Goal: Complete application form

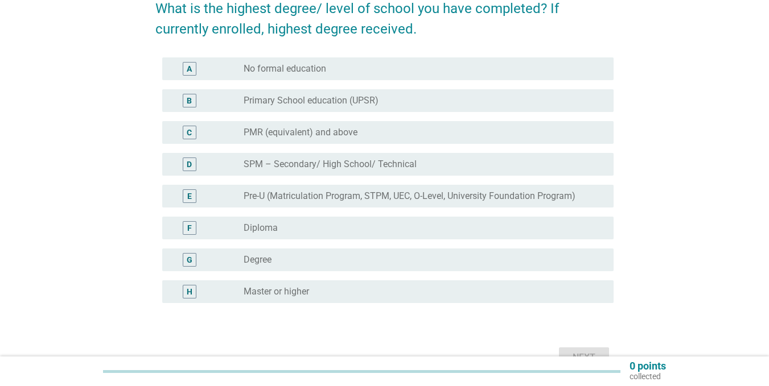
scroll to position [114, 0]
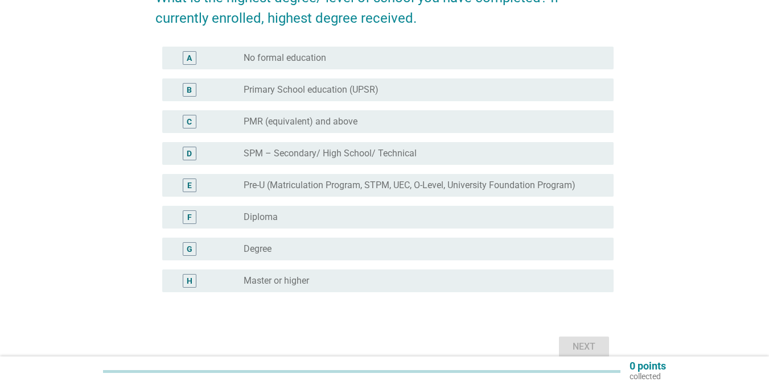
click at [290, 253] on div "radio_button_unchecked Degree" at bounding box center [420, 249] width 352 height 11
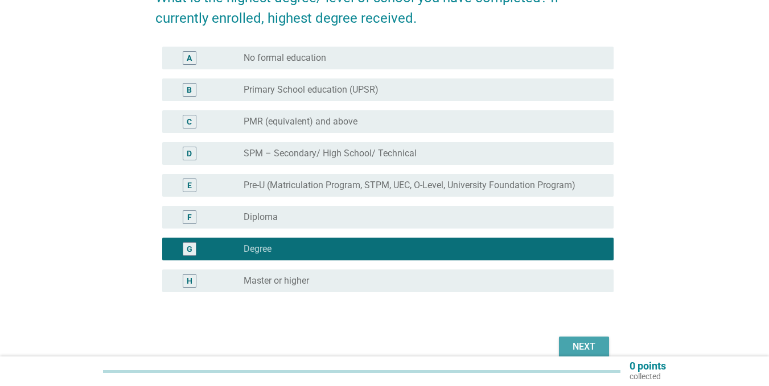
click at [568, 343] on div "Next" at bounding box center [584, 347] width 32 height 14
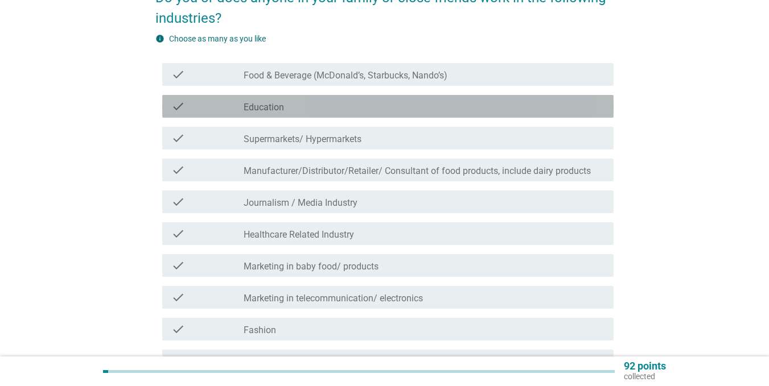
click at [288, 102] on div "check_box_outline_blank Education" at bounding box center [424, 107] width 361 height 14
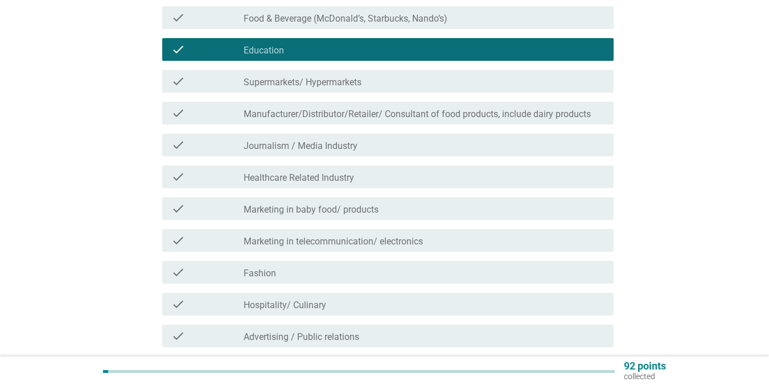
scroll to position [228, 0]
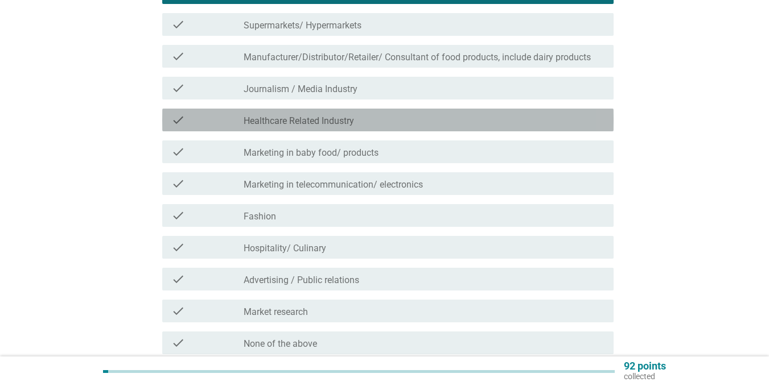
click at [303, 126] on label "Healthcare Related Industry" at bounding box center [299, 121] width 110 height 11
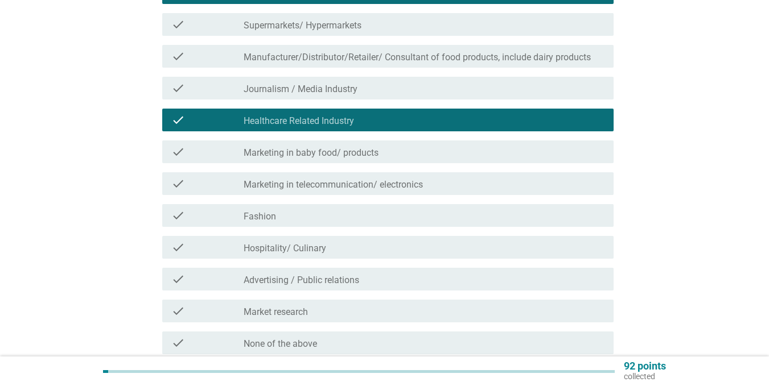
scroll to position [285, 0]
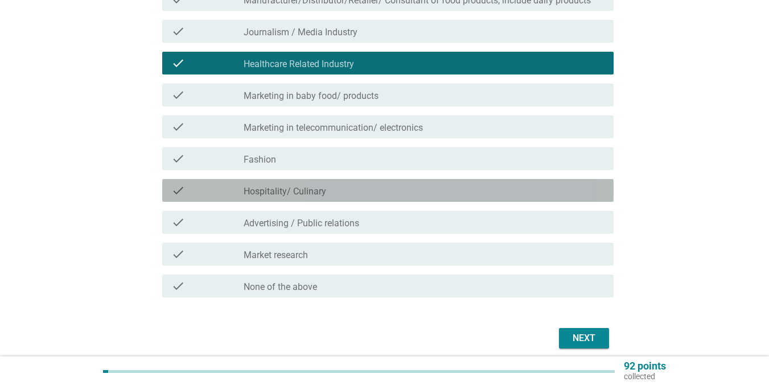
click at [256, 197] on div "check check_box_outline_blank Hospitality/ Culinary" at bounding box center [387, 190] width 451 height 23
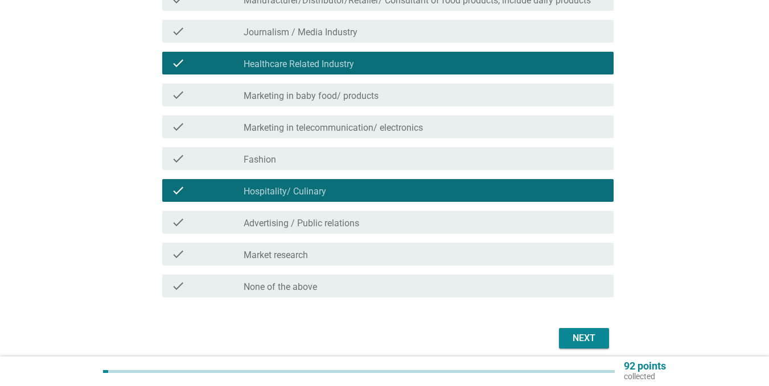
click at [256, 222] on label "Advertising / Public relations" at bounding box center [302, 223] width 116 height 11
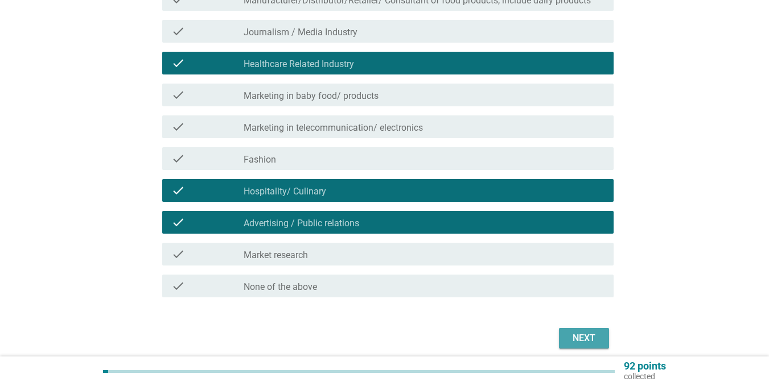
click at [591, 340] on div "Next" at bounding box center [584, 339] width 32 height 14
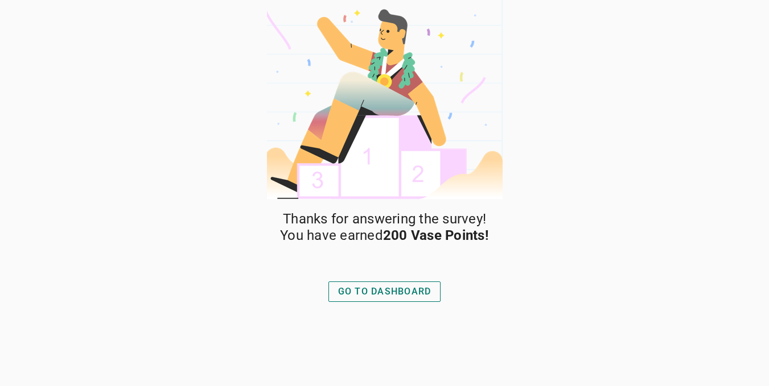
click at [380, 300] on button "GO TO DASHBOARD" at bounding box center [384, 292] width 113 height 20
